Goal: Connect with others: Connect with others

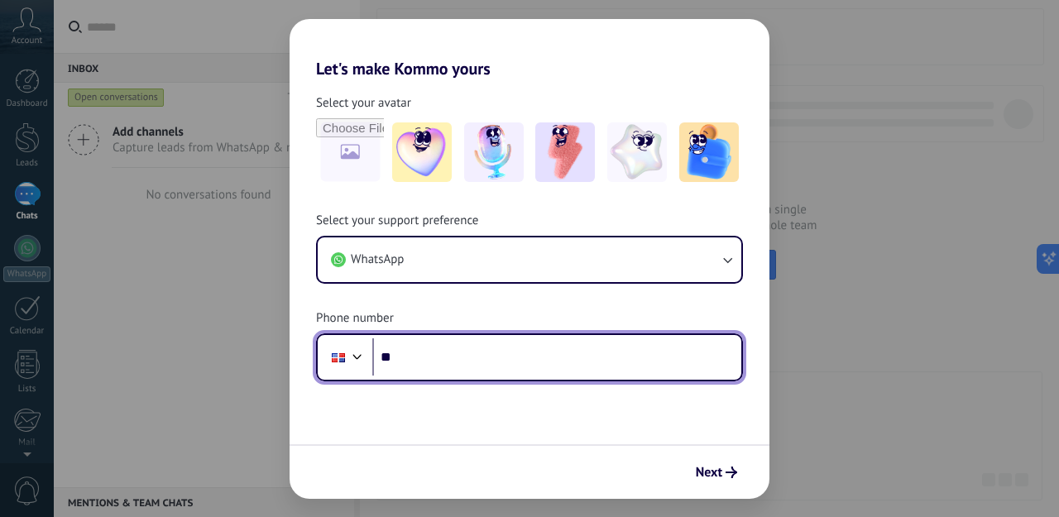
click at [346, 359] on div at bounding box center [338, 357] width 31 height 35
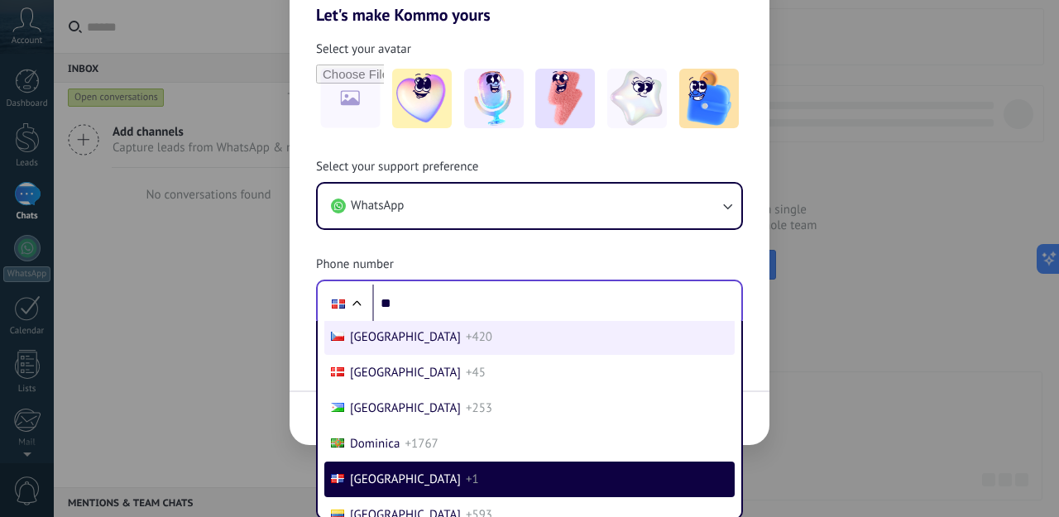
scroll to position [2618, 0]
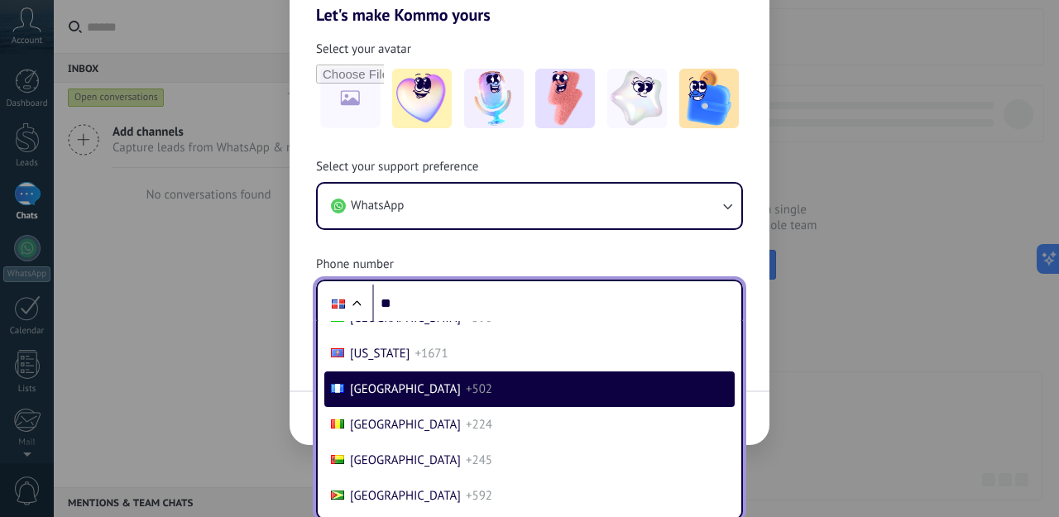
click at [396, 397] on span "[GEOGRAPHIC_DATA]" at bounding box center [405, 389] width 111 height 16
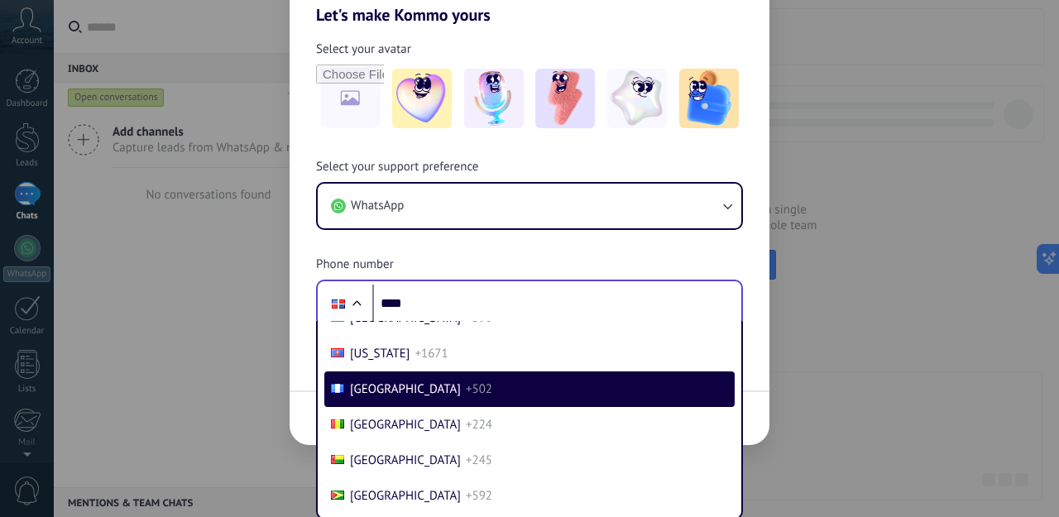
scroll to position [0, 0]
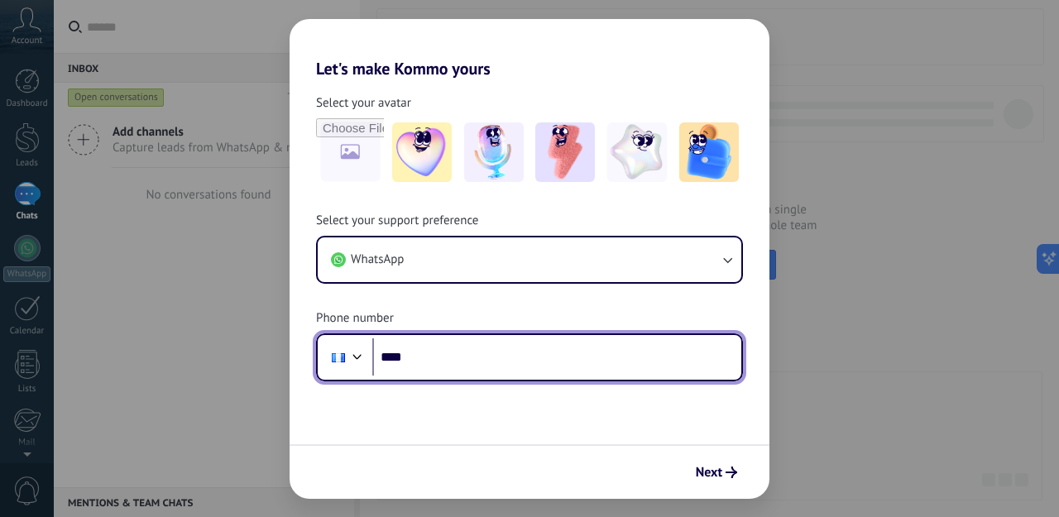
click at [426, 360] on input "****" at bounding box center [556, 357] width 369 height 38
type input "**********"
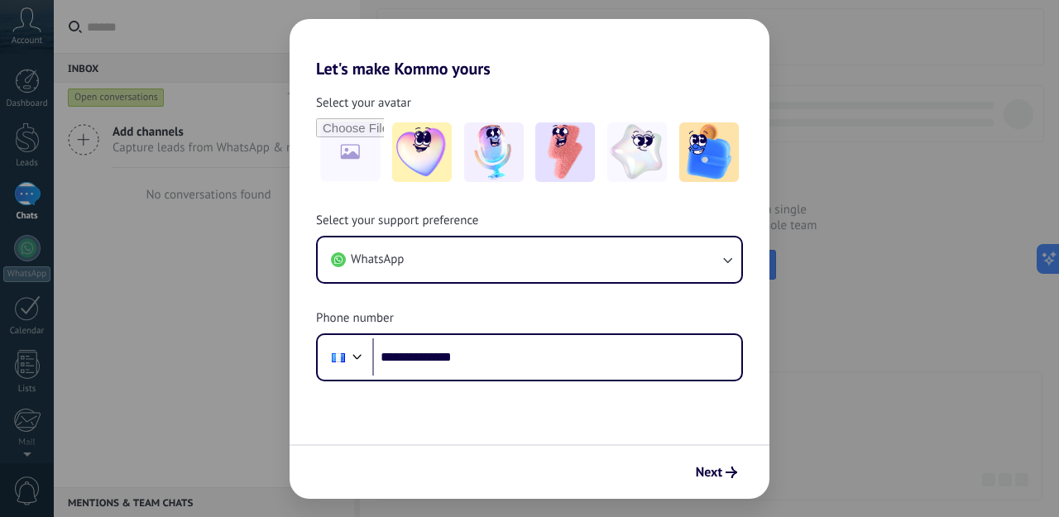
click at [592, 456] on div "Next" at bounding box center [530, 471] width 480 height 55
click at [734, 473] on use "submit" at bounding box center [732, 473] width 12 height 12
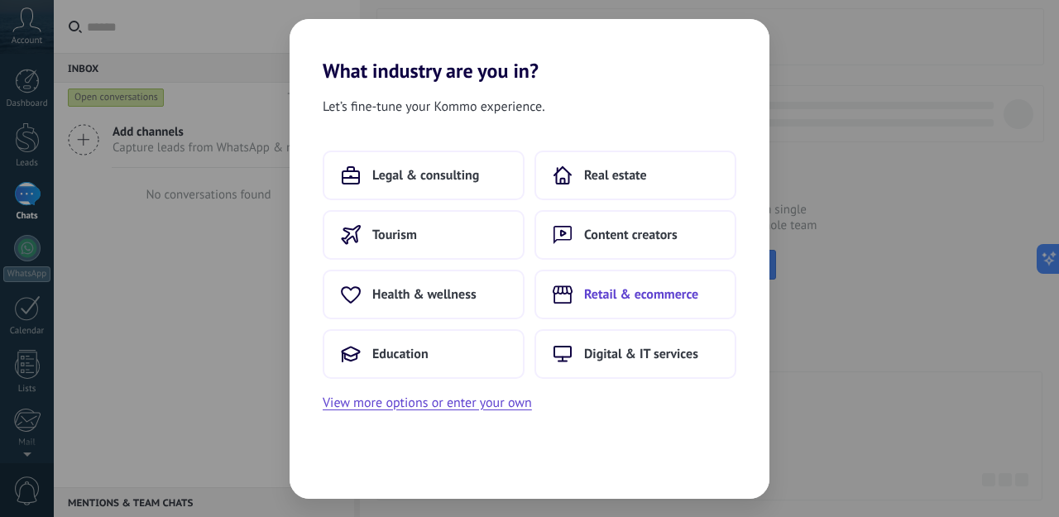
click at [584, 293] on span "Retail & ecommerce" at bounding box center [641, 294] width 114 height 17
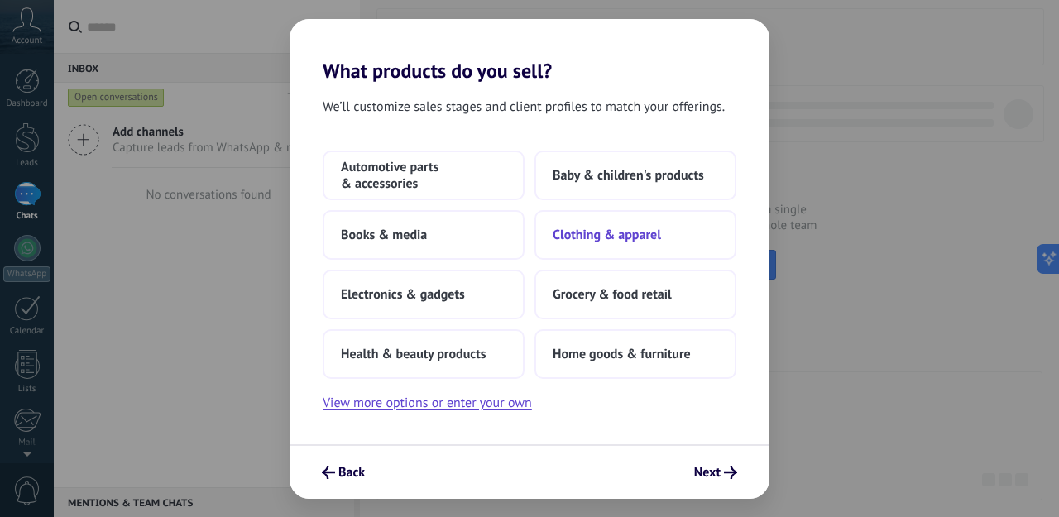
click at [568, 246] on button "Clothing & apparel" at bounding box center [636, 235] width 202 height 50
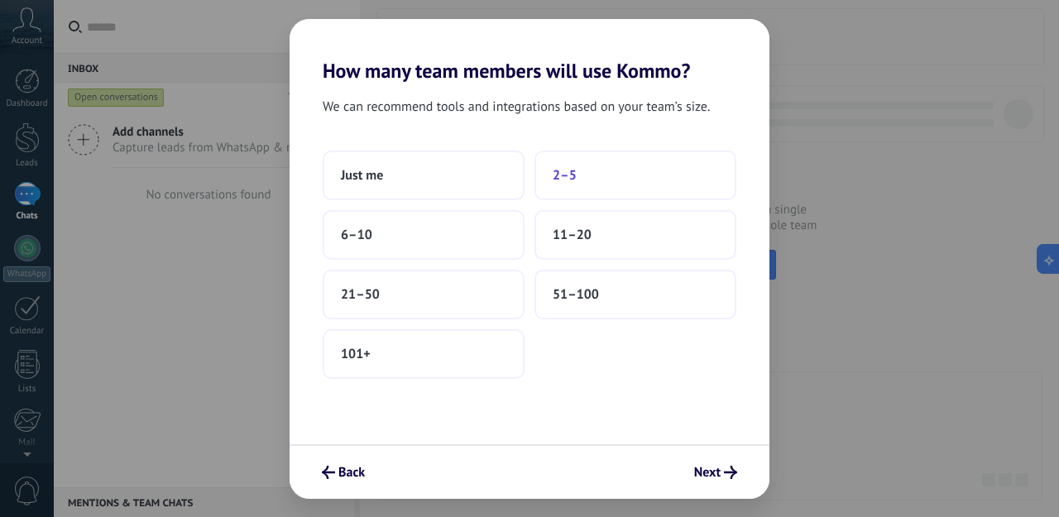
click at [548, 189] on button "2–5" at bounding box center [636, 176] width 202 height 50
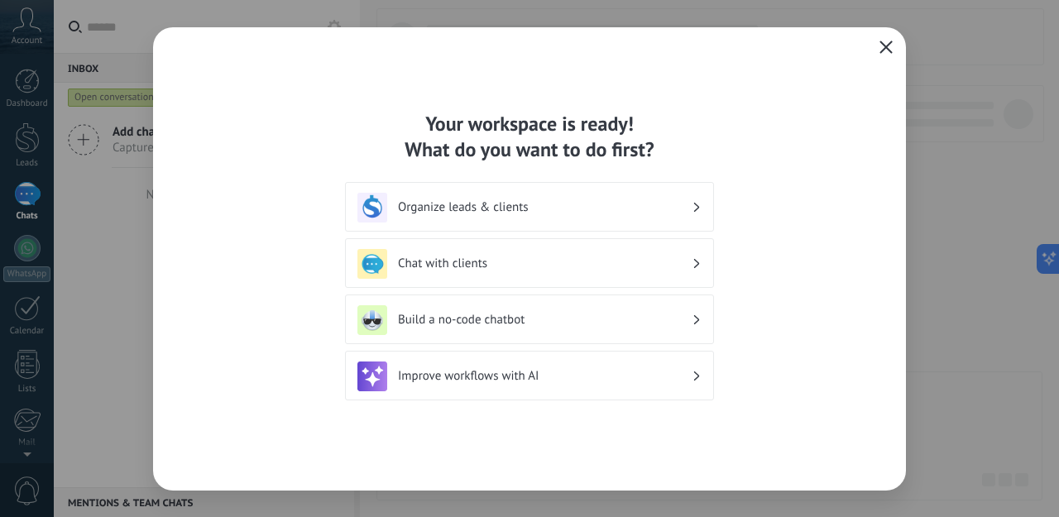
click at [550, 256] on h3 "Chat with clients" at bounding box center [545, 264] width 294 height 16
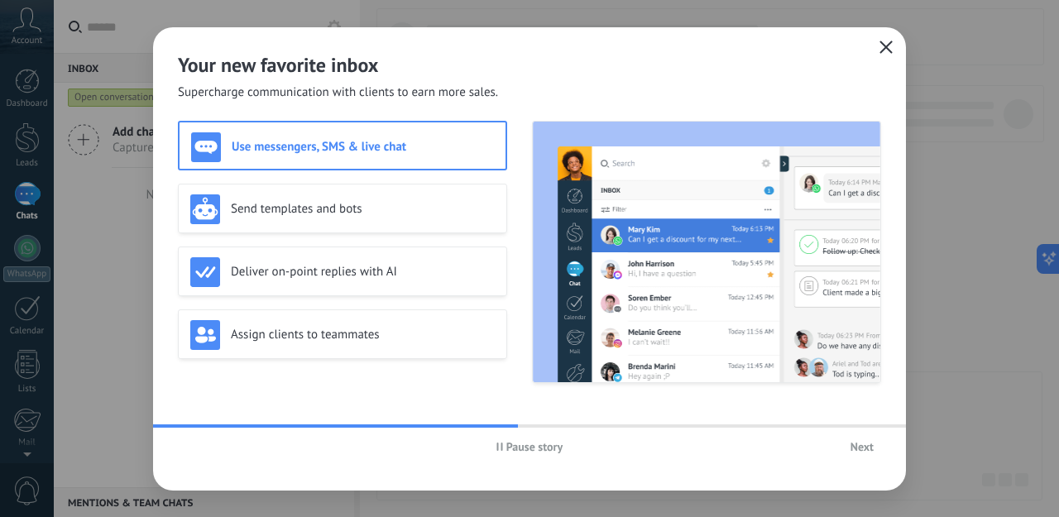
click at [504, 452] on button "Pause story" at bounding box center [530, 446] width 82 height 25
click at [861, 453] on span "Next" at bounding box center [862, 447] width 23 height 12
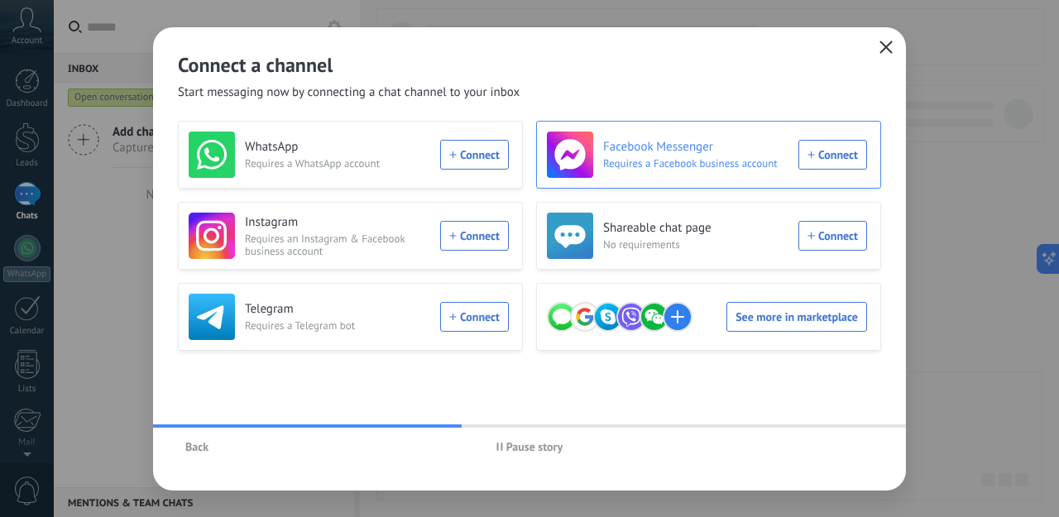
click at [813, 156] on div "Facebook Messenger Requires a Facebook business account Connect" at bounding box center [707, 155] width 320 height 46
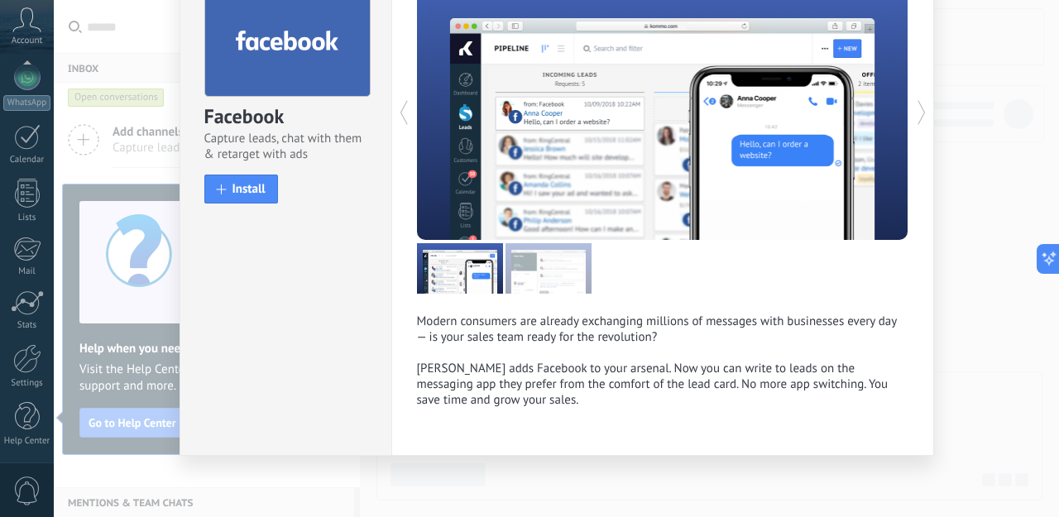
scroll to position [102, 0]
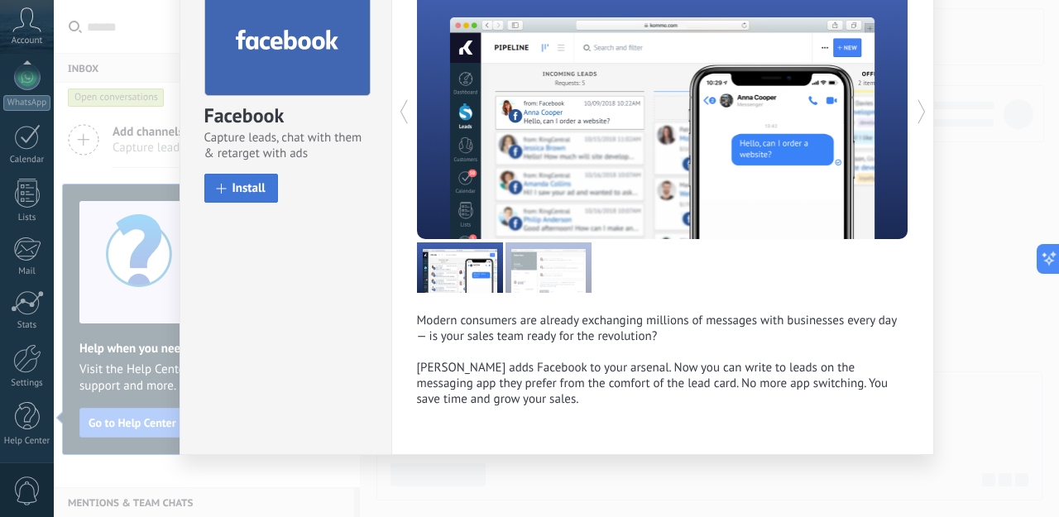
click at [240, 190] on span "Install" at bounding box center [249, 188] width 33 height 12
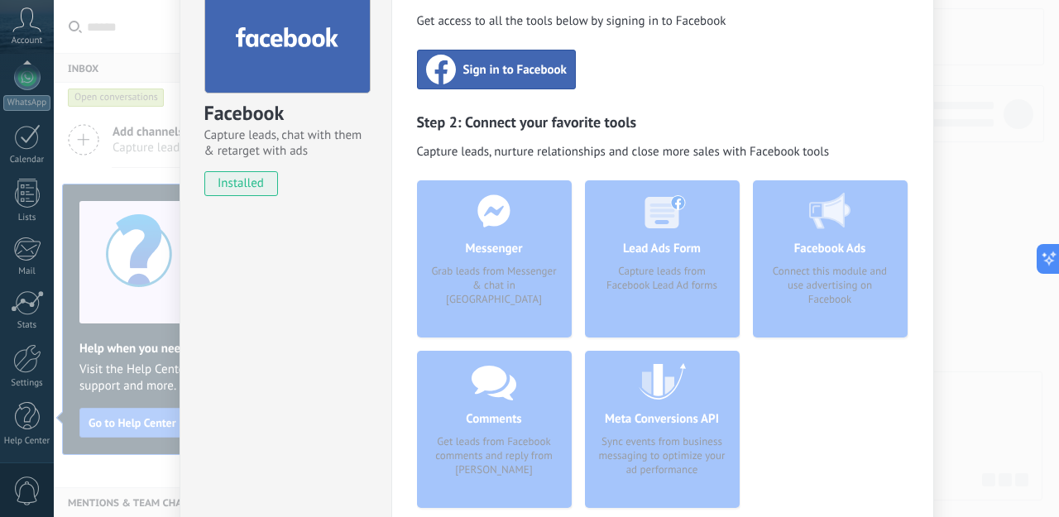
scroll to position [17, 0]
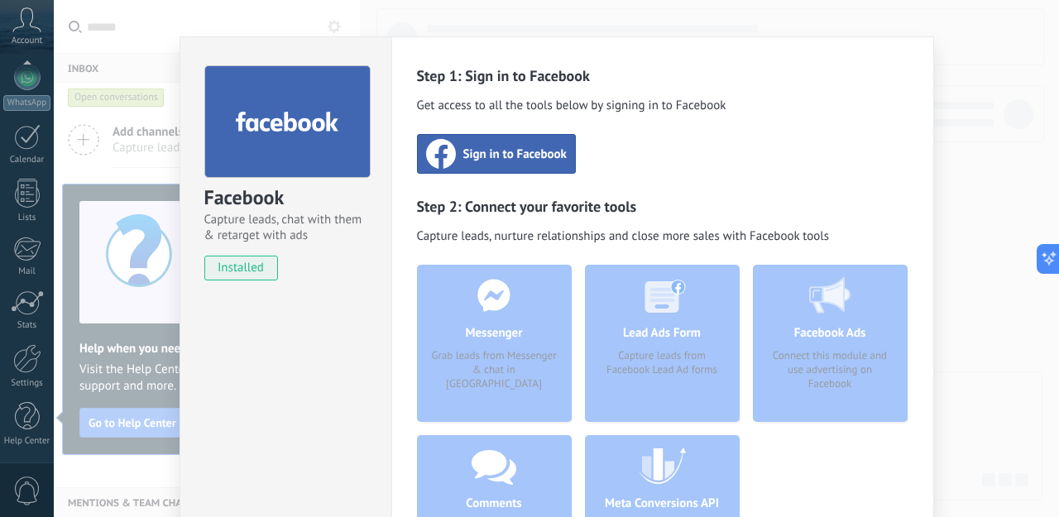
click at [487, 151] on span "Sign in to Facebook" at bounding box center [514, 154] width 103 height 17
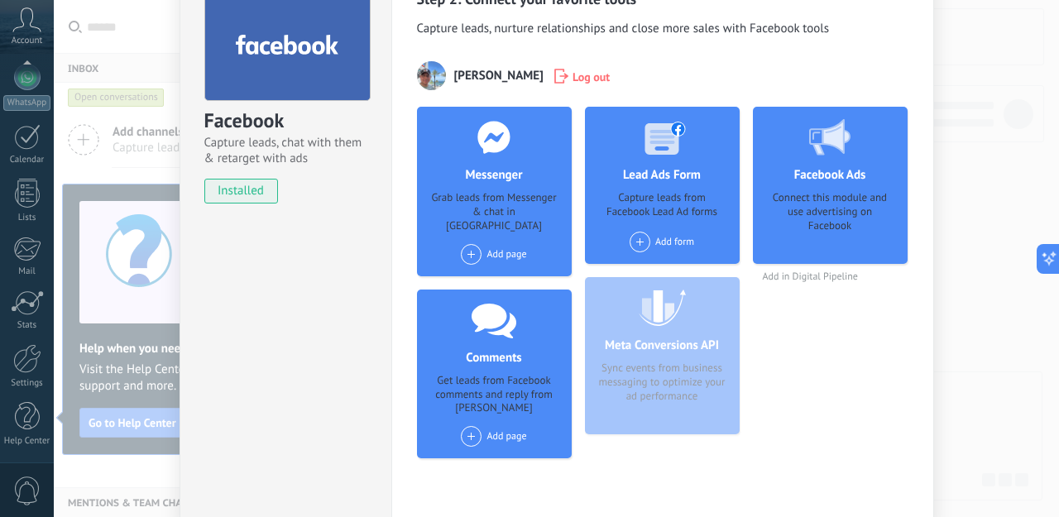
scroll to position [98, 0]
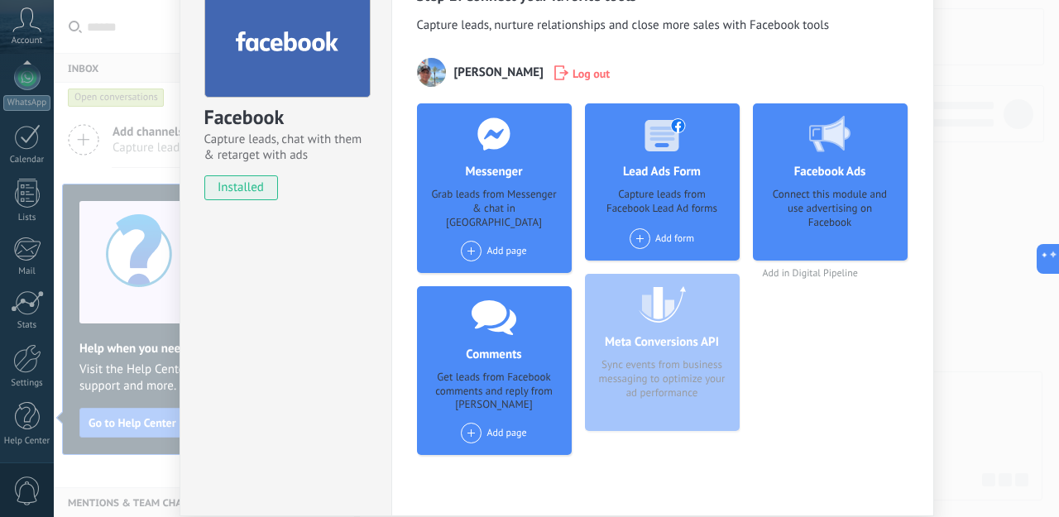
click at [467, 244] on span at bounding box center [471, 251] width 21 height 21
click at [496, 270] on div "[DOMAIN_NAME]" at bounding box center [514, 282] width 111 height 36
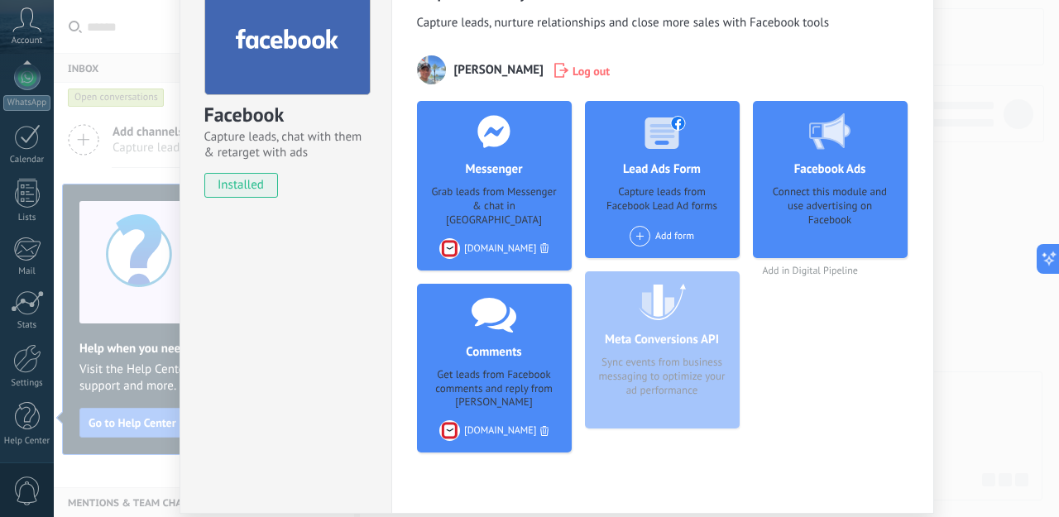
scroll to position [148, 0]
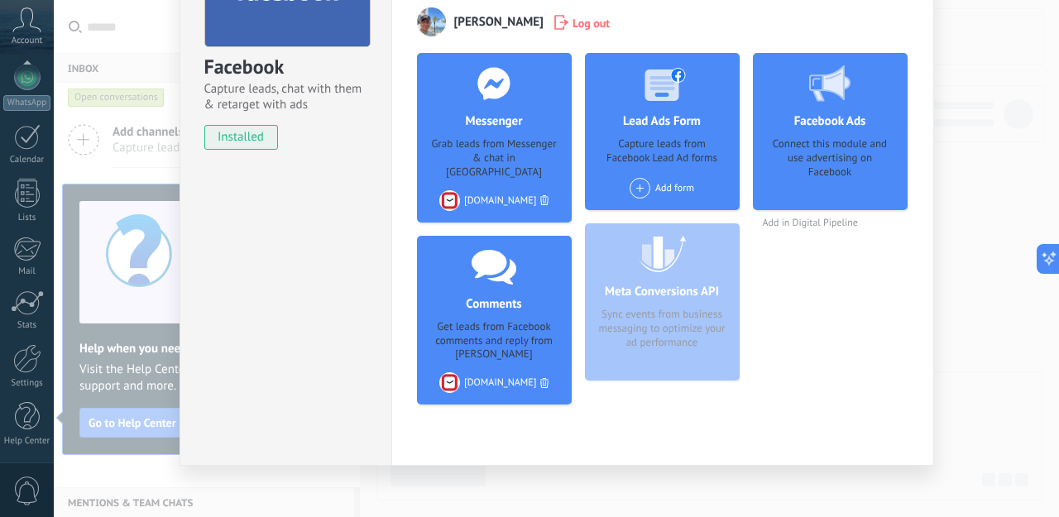
click at [1000, 284] on div "Facebook Capture leads, chat with them & retarget with ads installed Uninstall …" at bounding box center [556, 258] width 1005 height 517
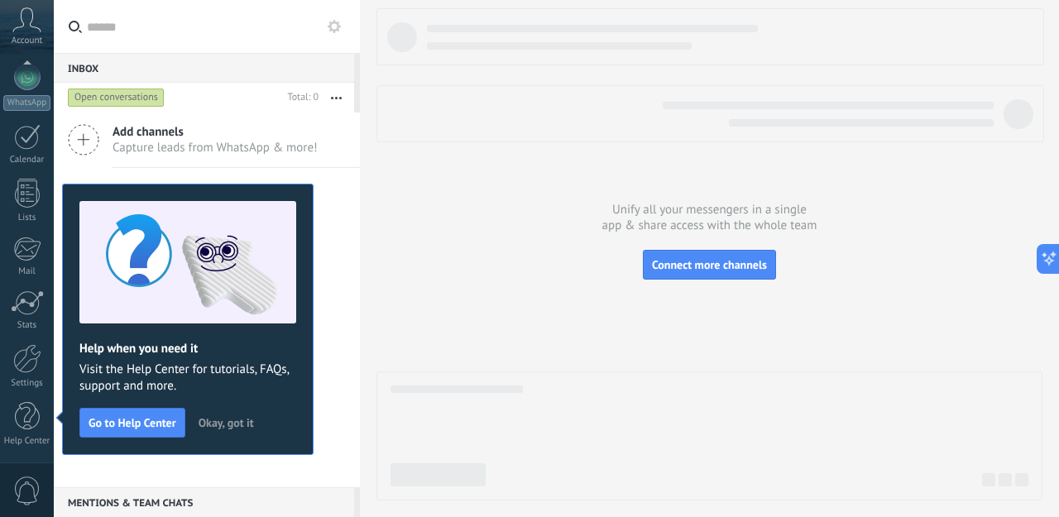
scroll to position [0, 0]
click at [680, 274] on button "Connect more channels" at bounding box center [709, 265] width 133 height 30
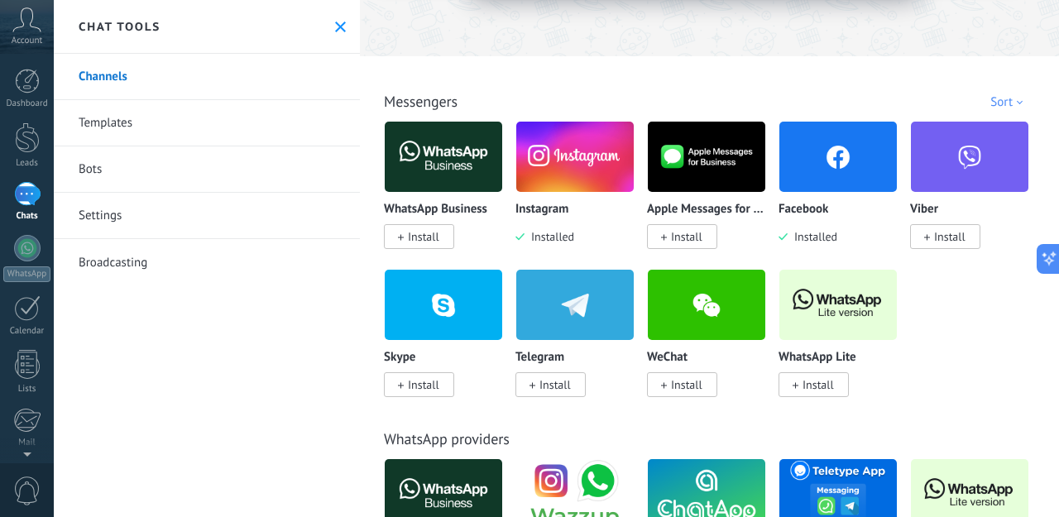
scroll to position [228, 0]
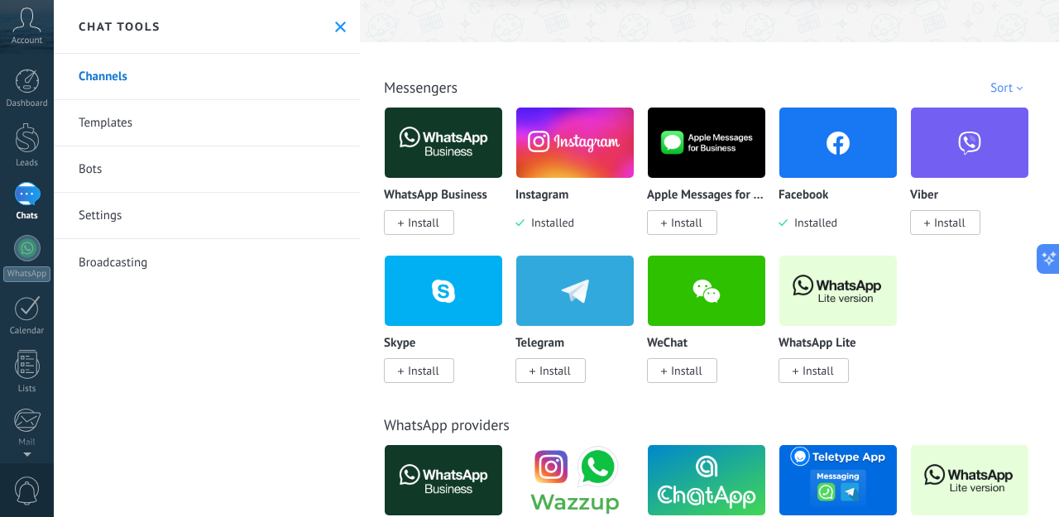
click at [438, 151] on img at bounding box center [444, 143] width 118 height 80
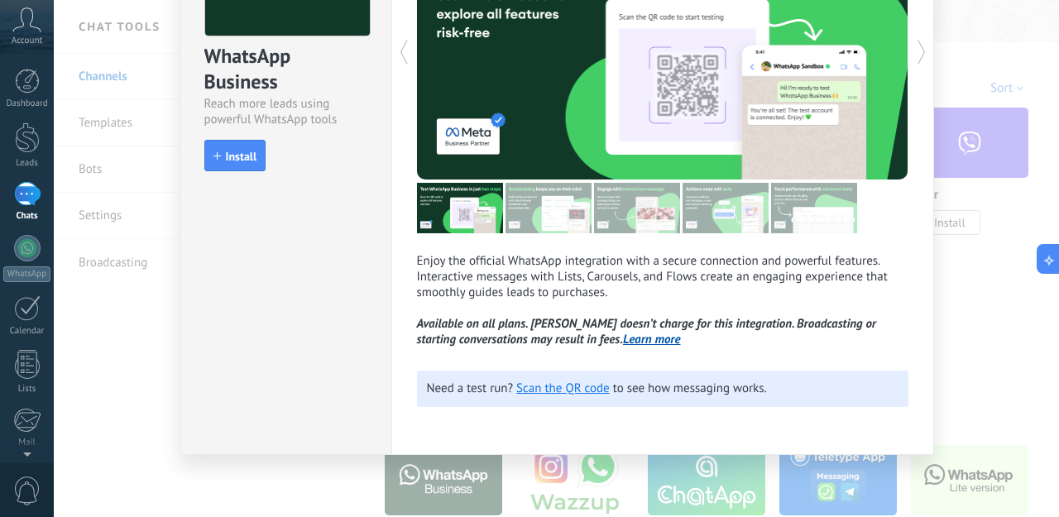
scroll to position [137, 0]
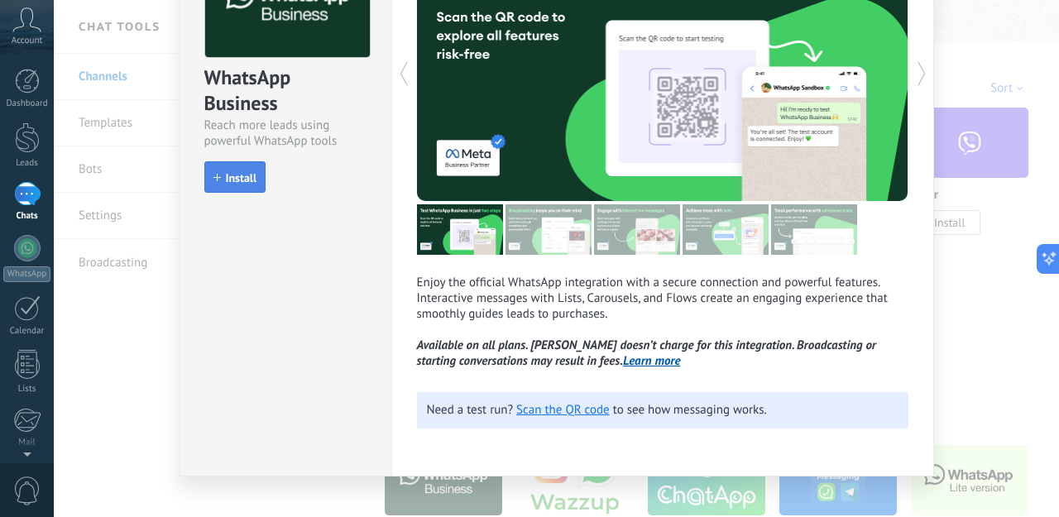
click at [231, 170] on button "Install" at bounding box center [235, 176] width 62 height 31
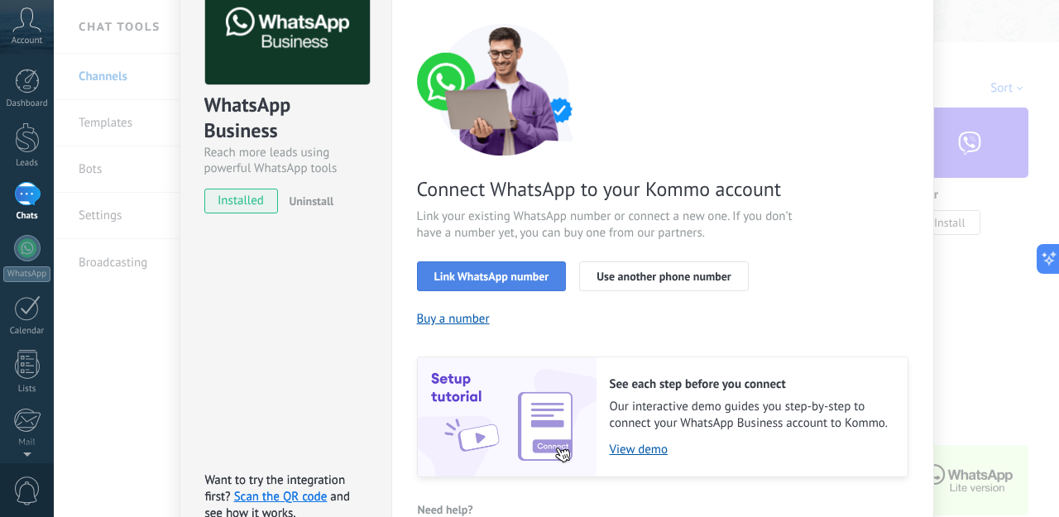
scroll to position [113, 0]
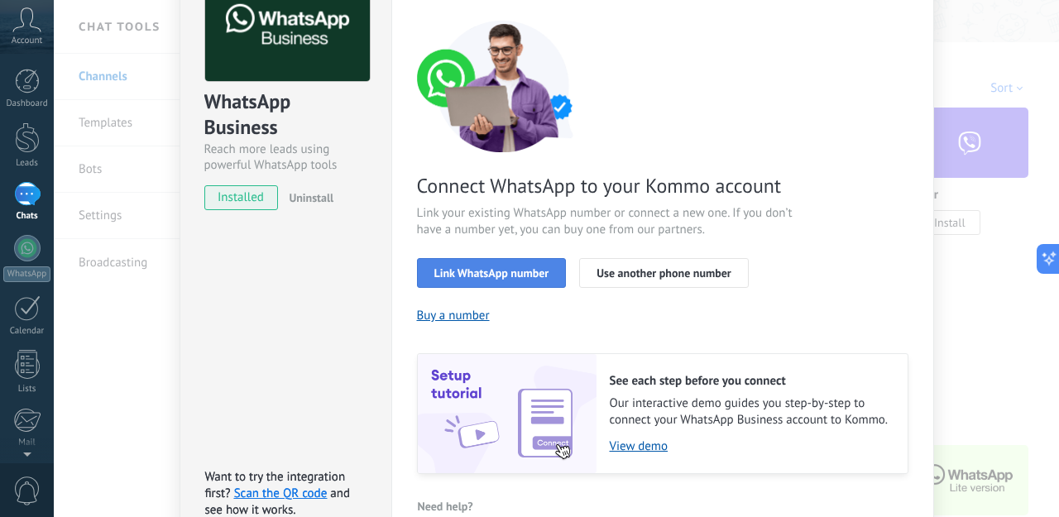
click at [538, 276] on span "Link WhatsApp number" at bounding box center [491, 273] width 115 height 12
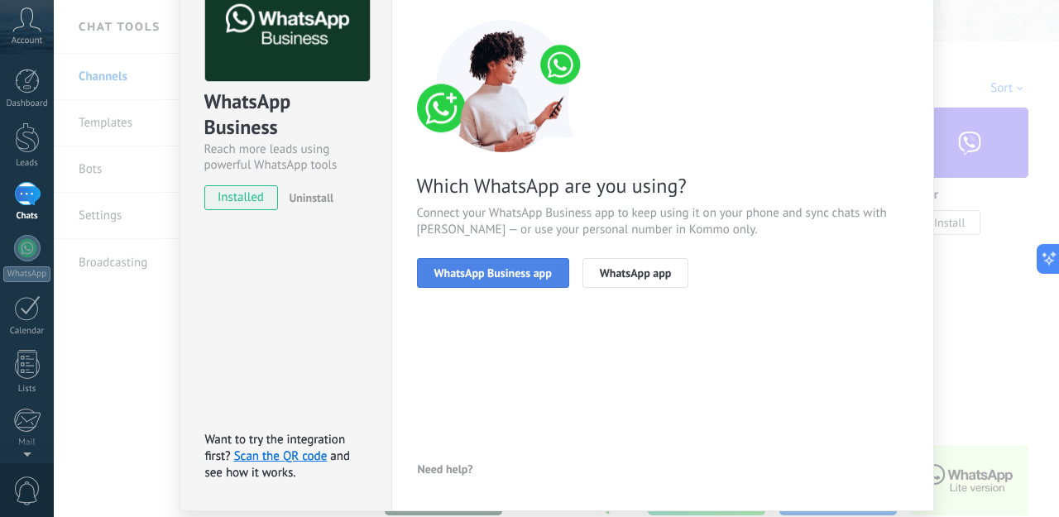
click at [521, 281] on button "WhatsApp Business app" at bounding box center [493, 273] width 152 height 30
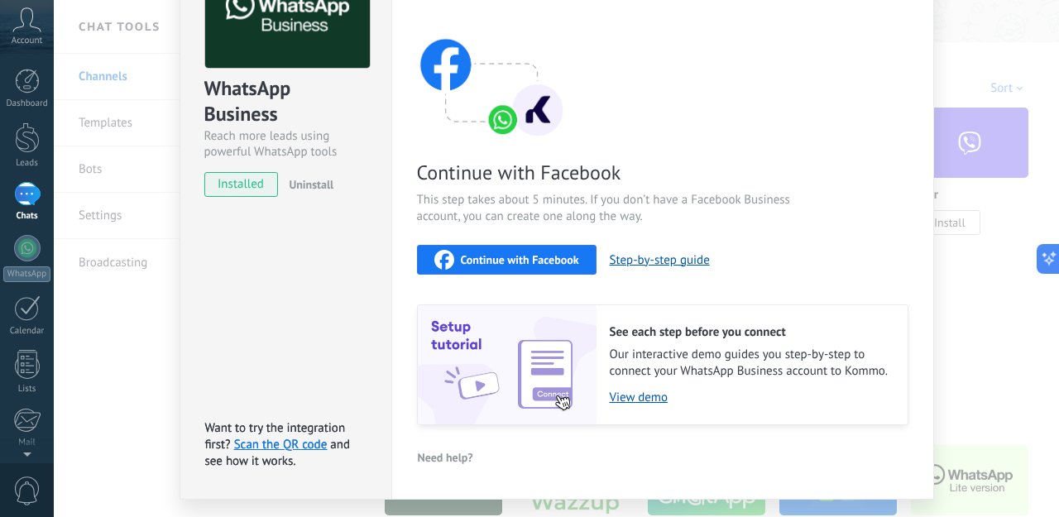
scroll to position [170, 0]
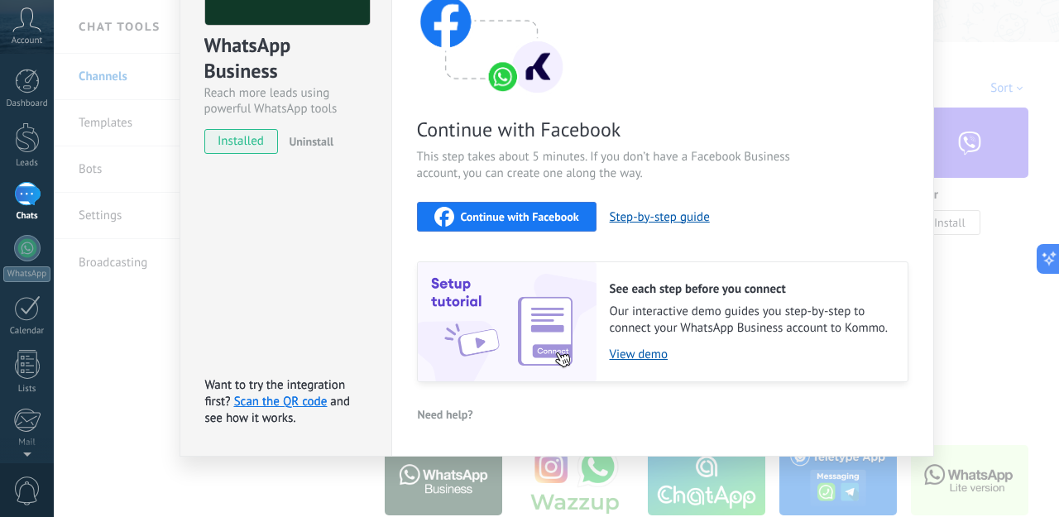
click at [503, 219] on span "Continue with Facebook" at bounding box center [520, 217] width 118 height 12
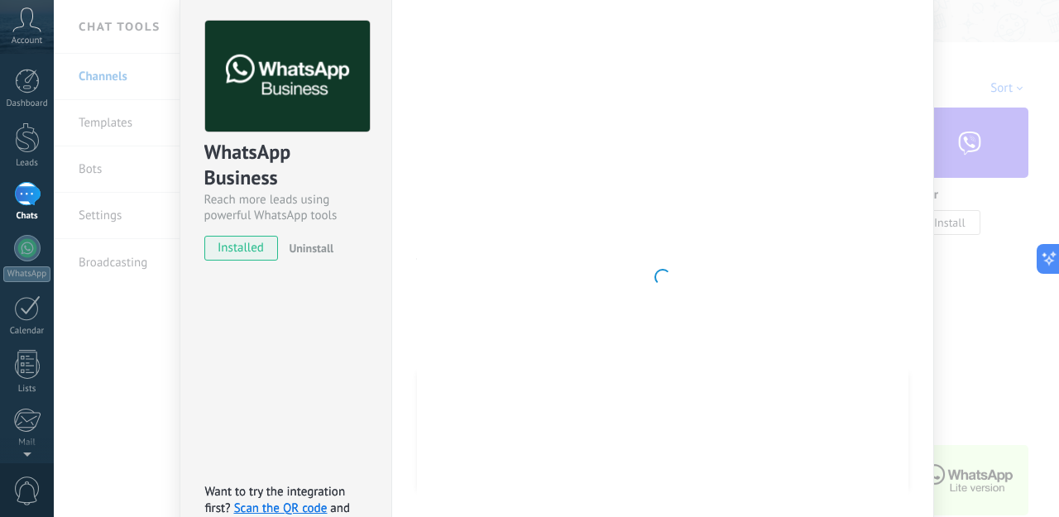
scroll to position [0, 0]
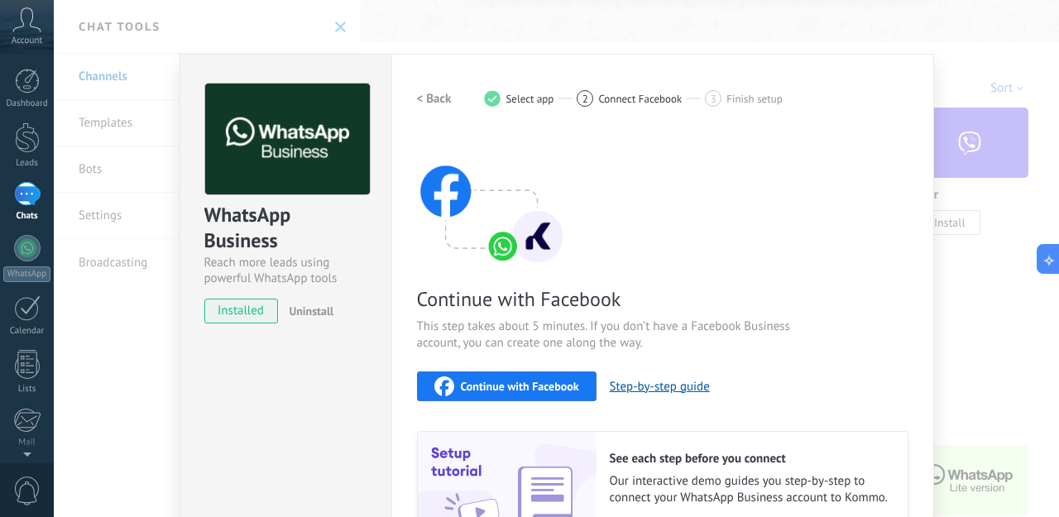
click at [978, 180] on div "WhatsApp Business Reach more leads using powerful WhatsApp tools installed Unin…" at bounding box center [556, 258] width 1005 height 517
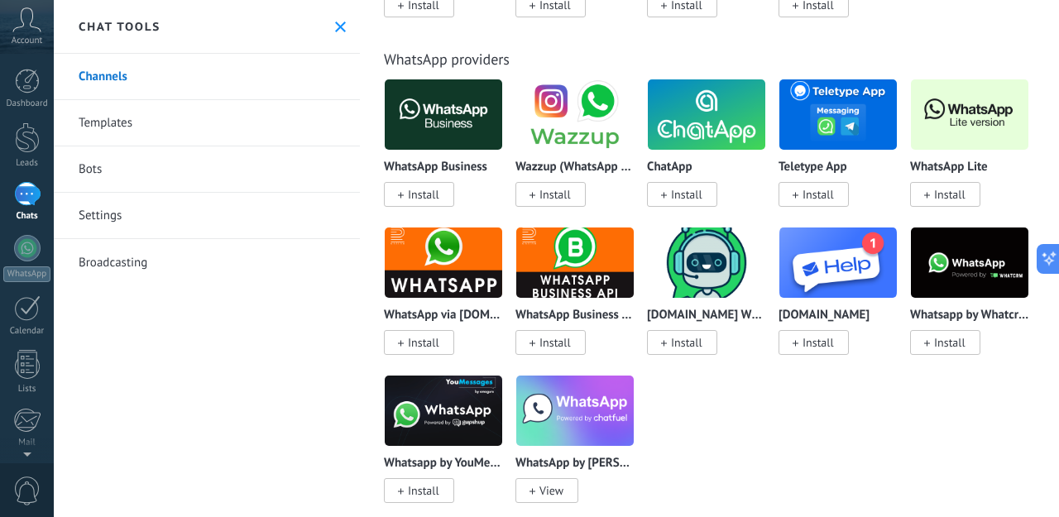
scroll to position [597, 0]
